Goal: Check status: Check status

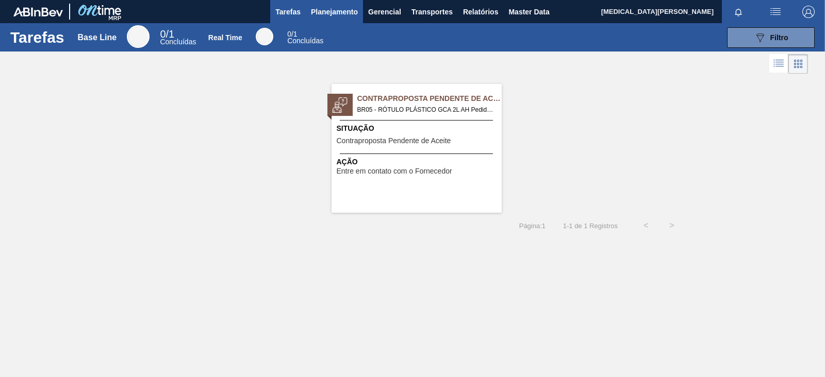
click at [340, 12] on span "Planejamento" at bounding box center [334, 12] width 47 height 12
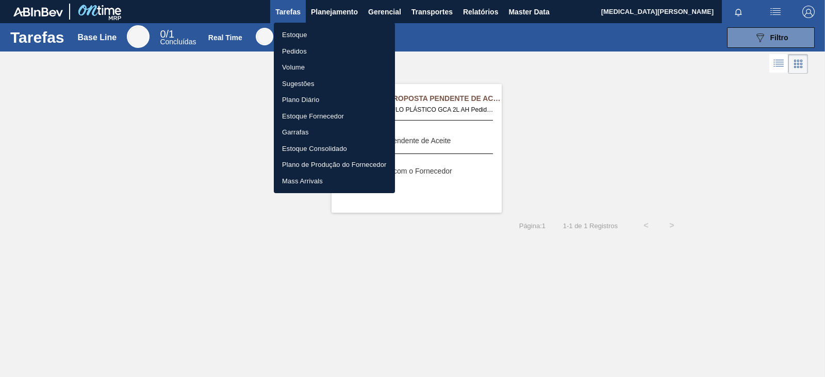
click at [304, 50] on li "Pedidos" at bounding box center [334, 51] width 121 height 16
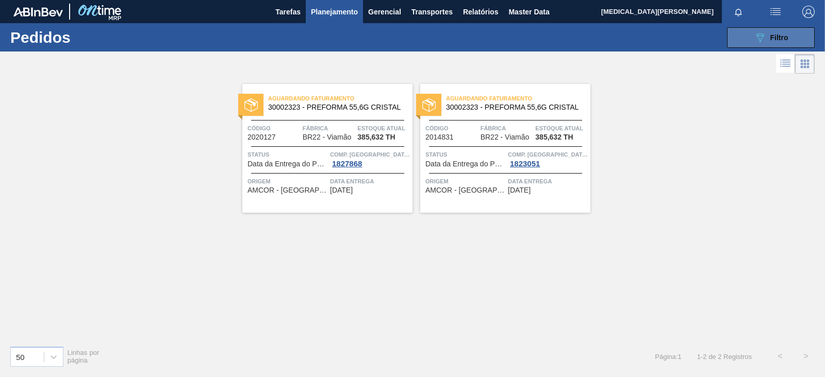
drag, startPoint x: 786, startPoint y: 40, endPoint x: 773, endPoint y: 44, distance: 13.7
click at [785, 39] on span "Filtro" at bounding box center [779, 38] width 18 height 8
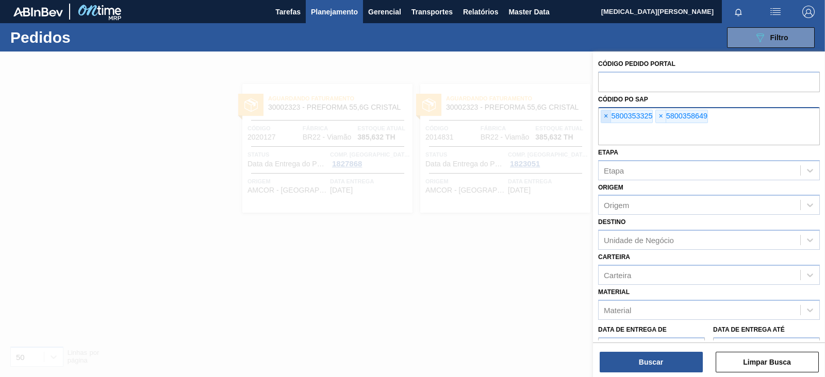
click at [602, 119] on span "×" at bounding box center [606, 116] width 10 height 12
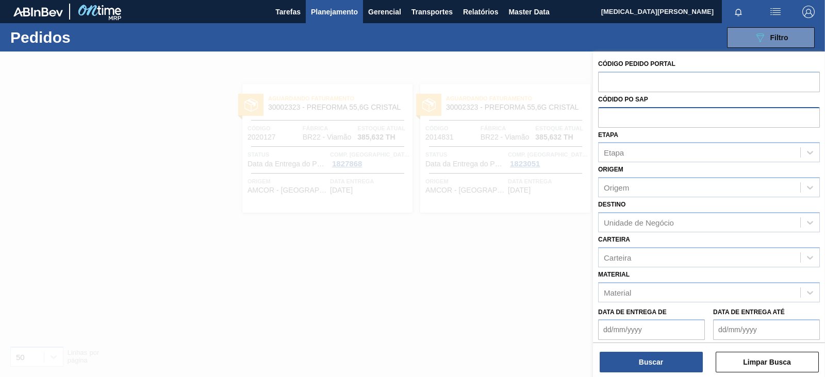
paste input "5800360598"
type input "5800360598"
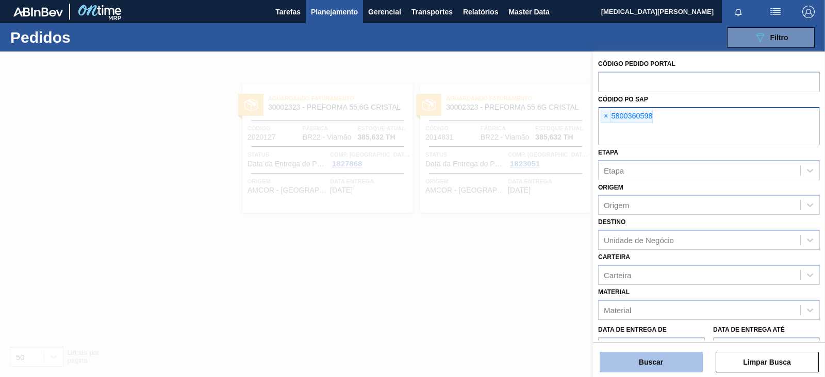
click at [652, 358] on button "Buscar" at bounding box center [650, 362] width 103 height 21
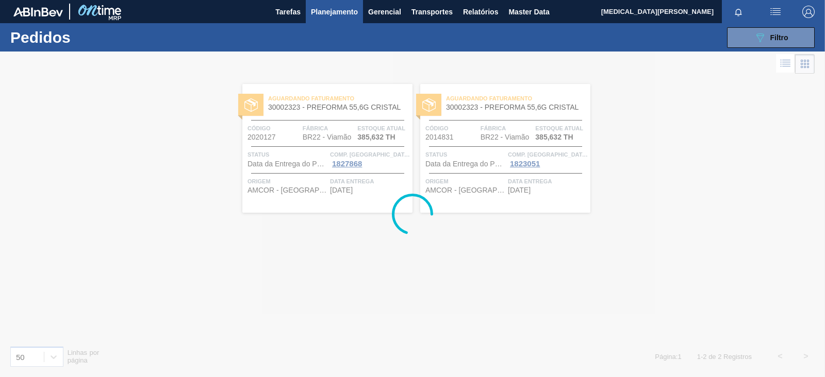
click at [407, 60] on div at bounding box center [412, 215] width 825 height 326
click at [406, 72] on div at bounding box center [412, 215] width 825 height 326
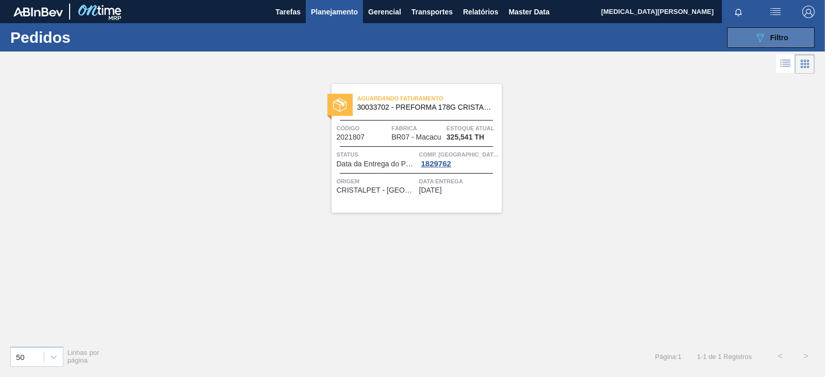
click at [794, 39] on button "089F7B8B-B2A5-4AFE-B5C0-19BA573D28AC Filtro" at bounding box center [771, 37] width 88 height 21
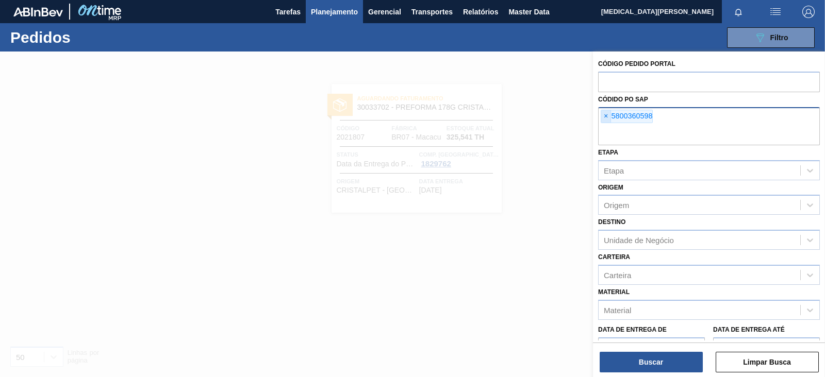
click at [606, 115] on span "×" at bounding box center [606, 116] width 10 height 12
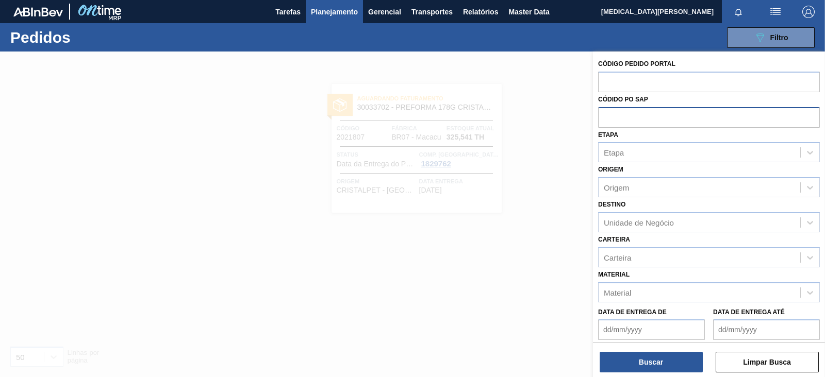
click at [606, 117] on input "text" at bounding box center [709, 117] width 222 height 20
paste input "5800360720"
type input "5800360720"
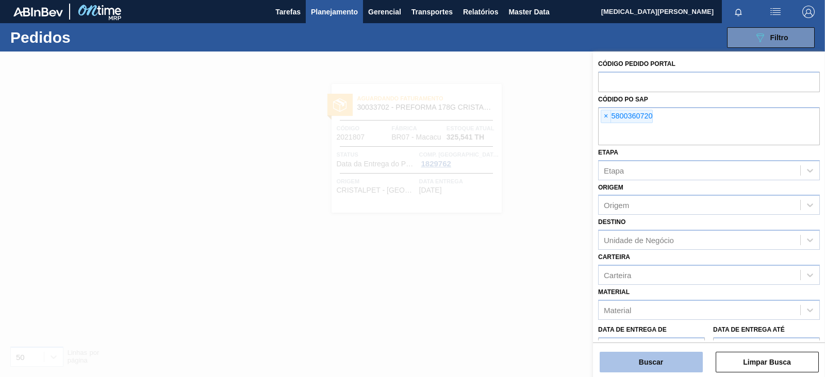
click at [638, 356] on button "Buscar" at bounding box center [650, 362] width 103 height 21
